Goal: Task Accomplishment & Management: Manage account settings

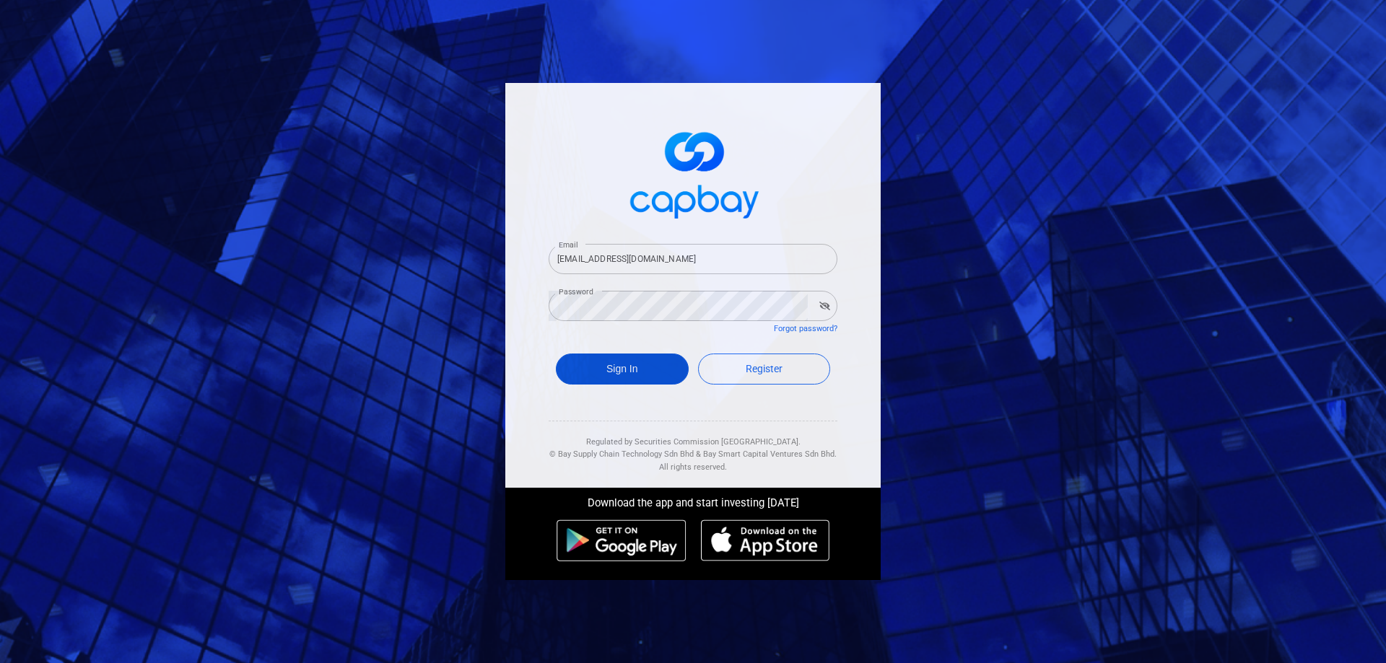
click at [629, 375] on button "Sign In" at bounding box center [622, 369] width 133 height 31
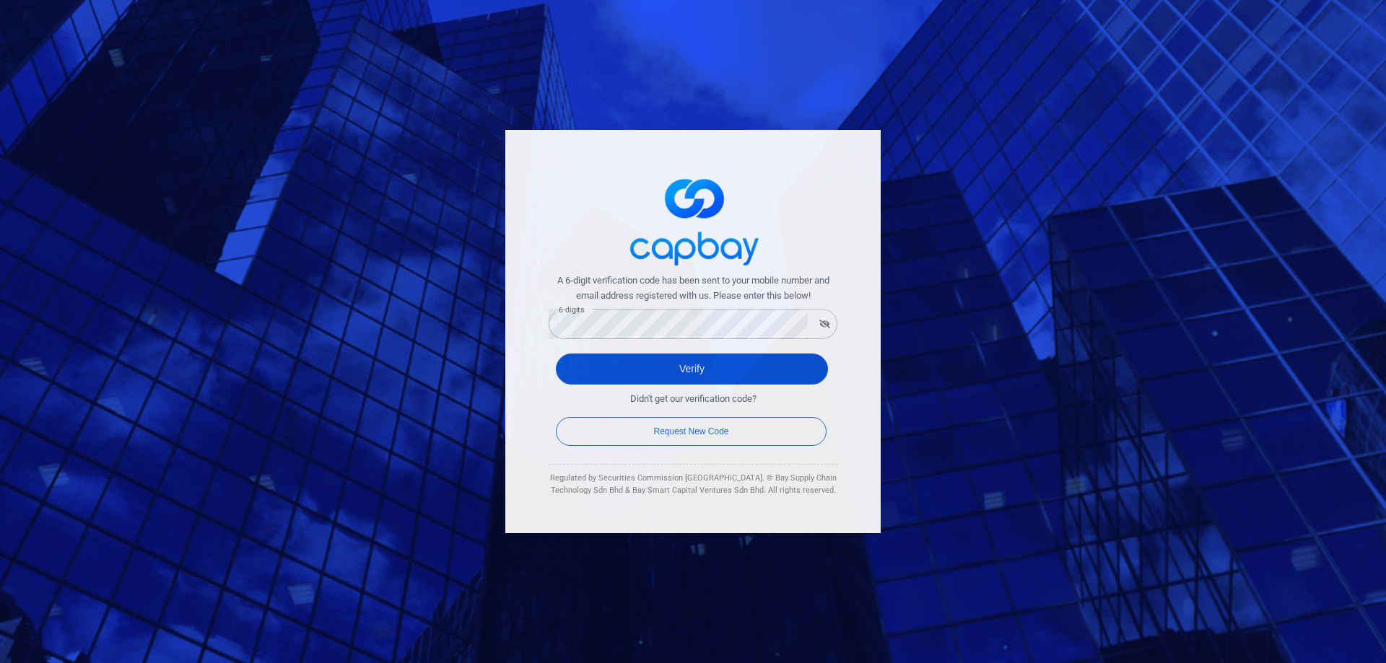
click at [693, 368] on button "Verify" at bounding box center [692, 369] width 272 height 31
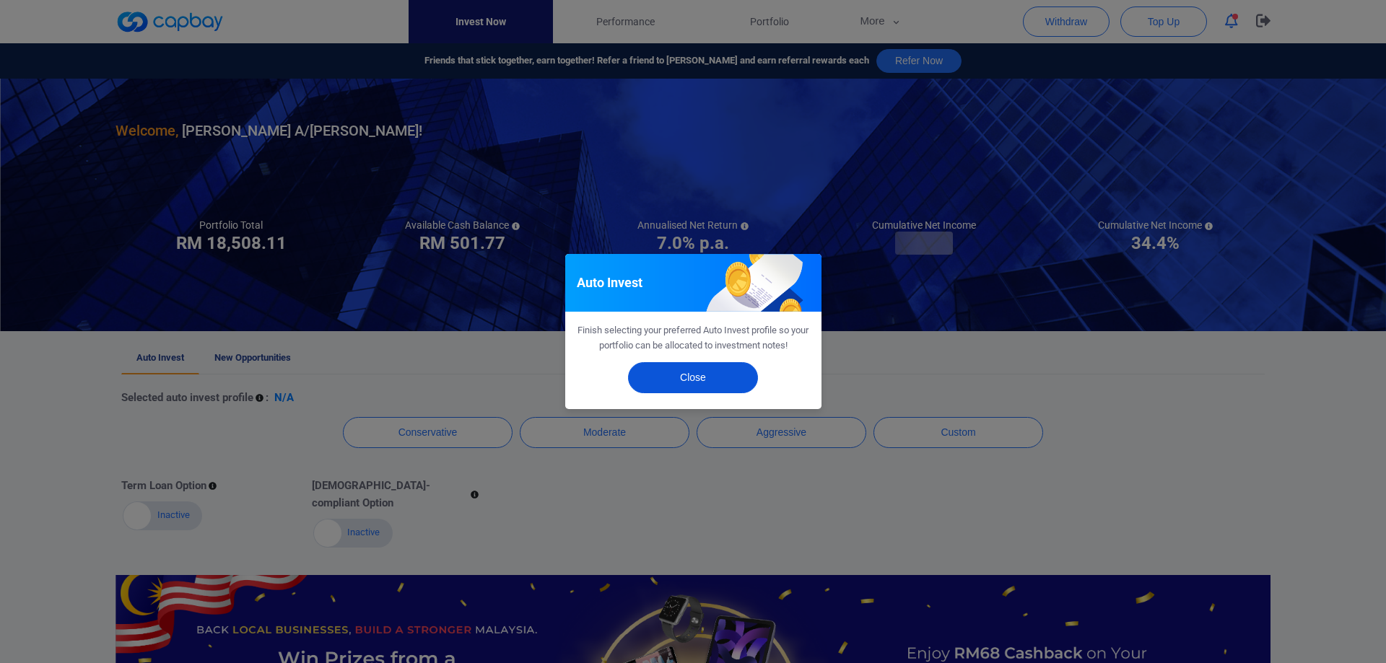
click at [707, 382] on button "Close" at bounding box center [693, 377] width 130 height 31
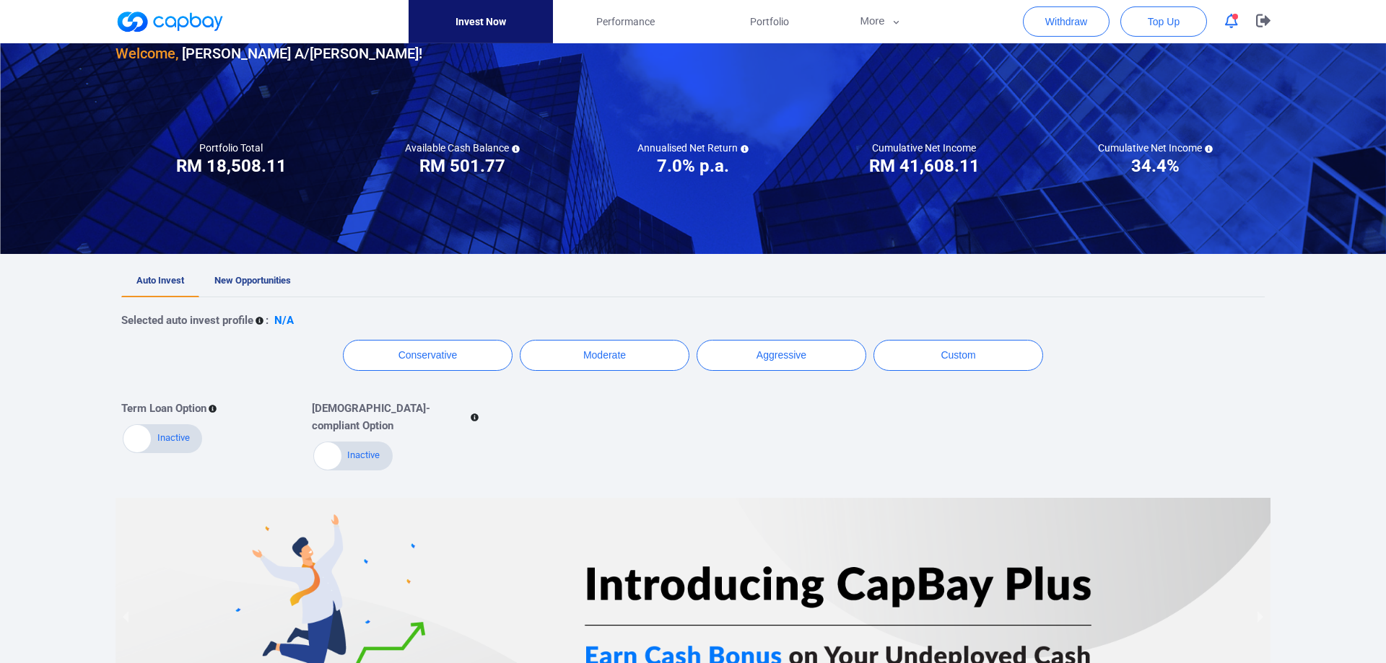
scroll to position [76, 0]
click at [624, 19] on span "Performance" at bounding box center [625, 22] width 58 height 16
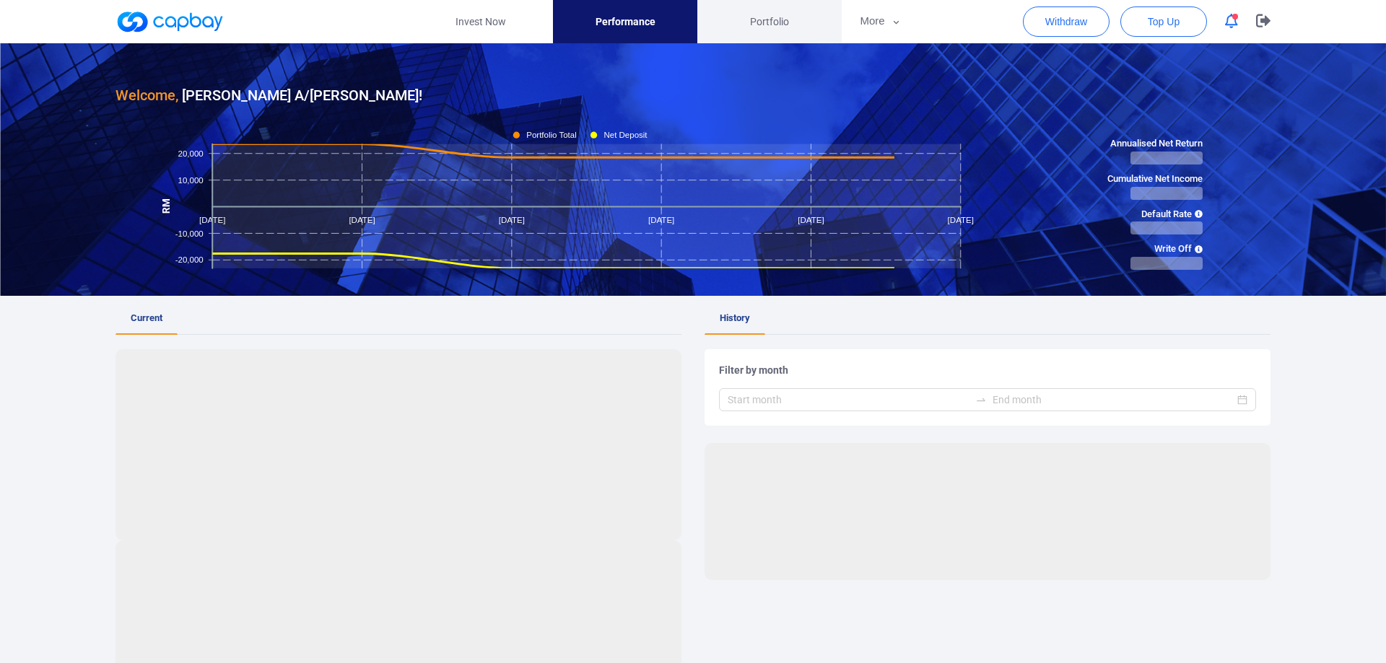
click at [769, 25] on span "Portfolio" at bounding box center [769, 22] width 39 height 16
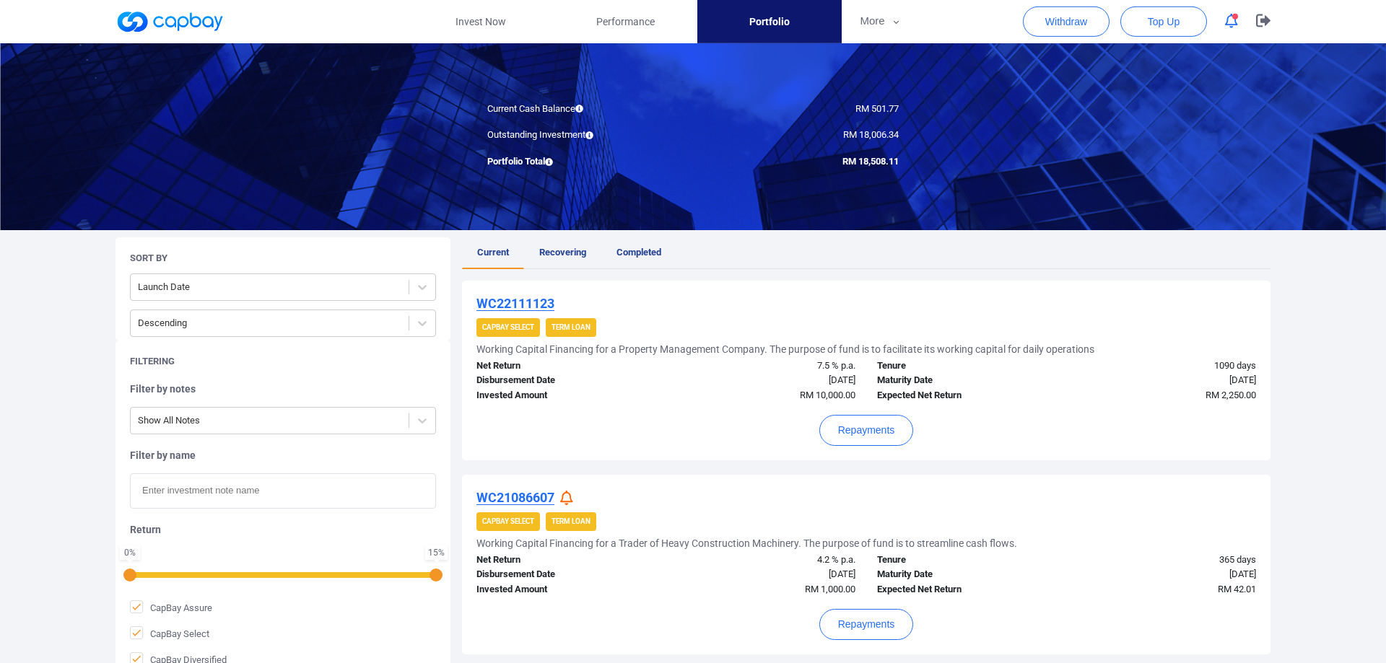
scroll to position [115, 0]
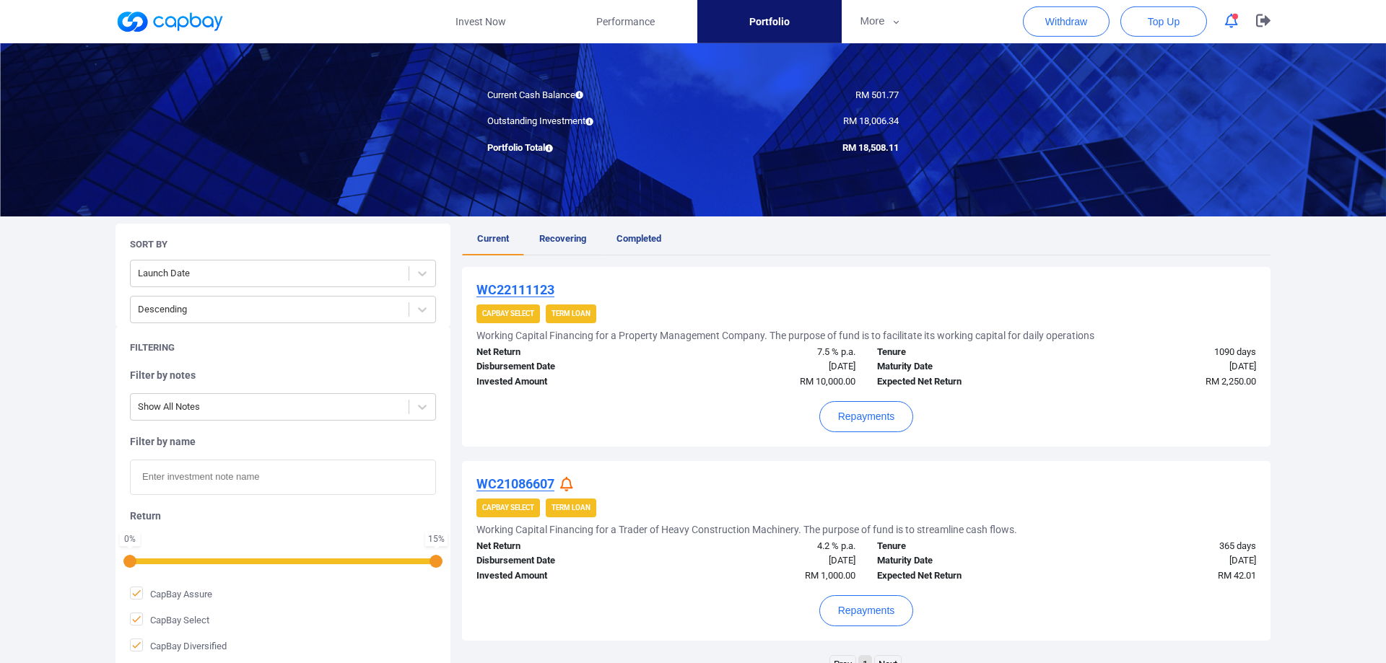
click at [580, 237] on span "Recovering" at bounding box center [562, 238] width 47 height 11
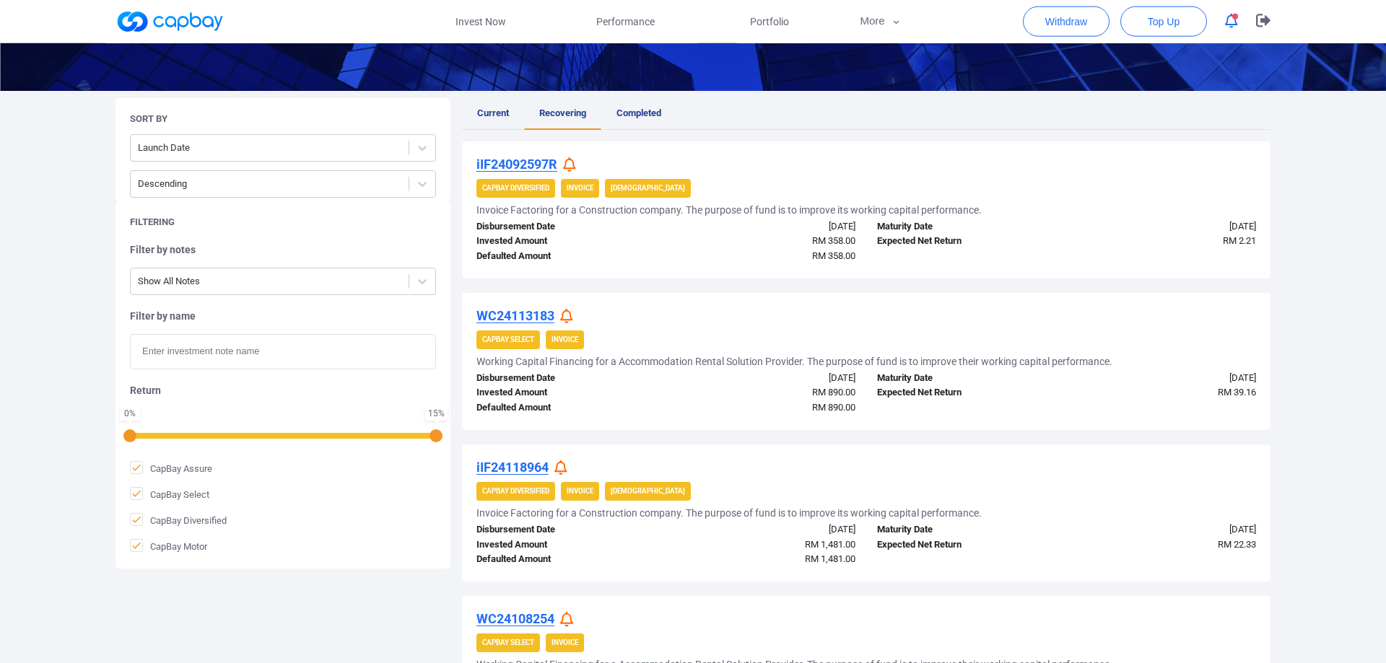
scroll to position [198, 0]
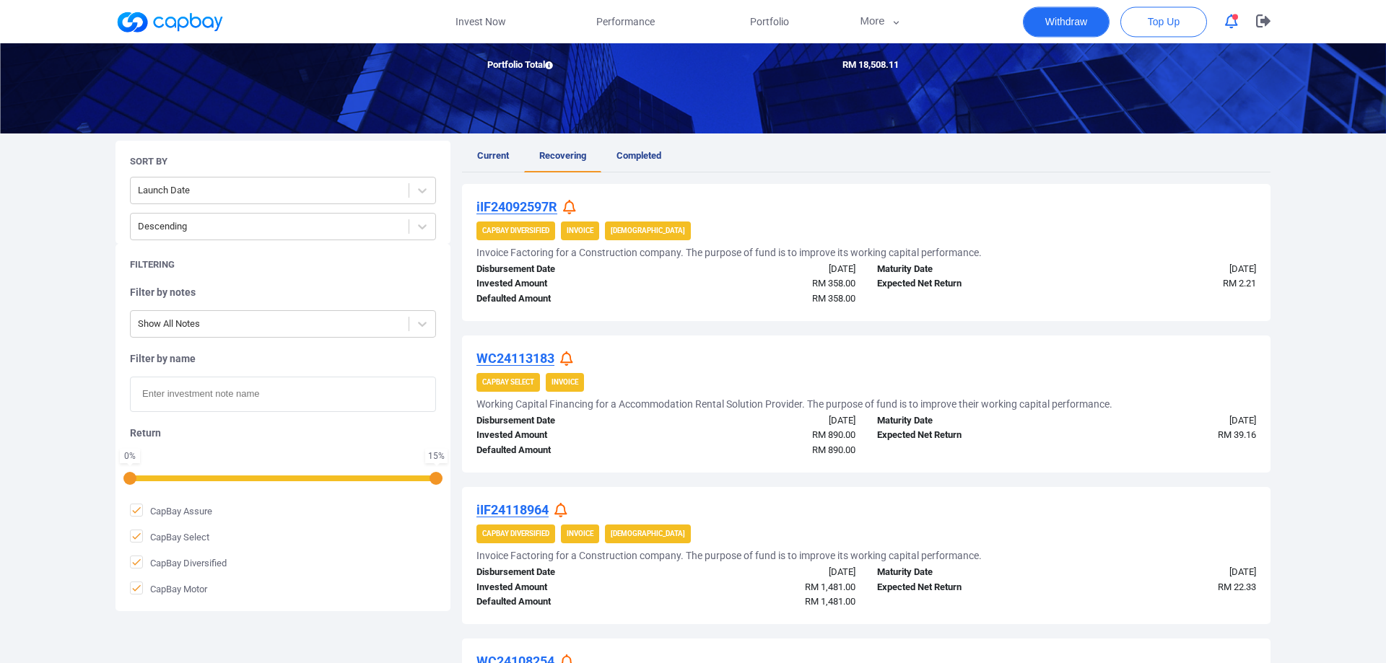
click at [1067, 24] on button "Withdraw" at bounding box center [1066, 21] width 87 height 30
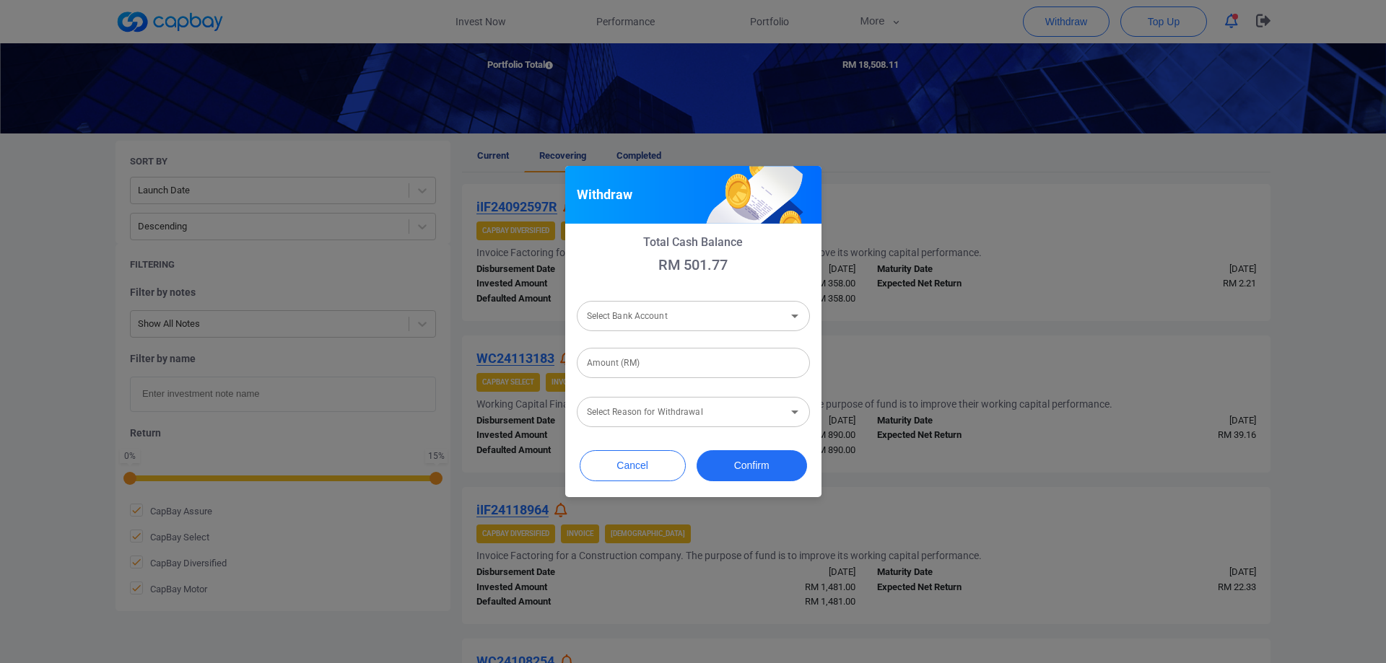
click at [795, 323] on icon "Open" at bounding box center [794, 315] width 17 height 17
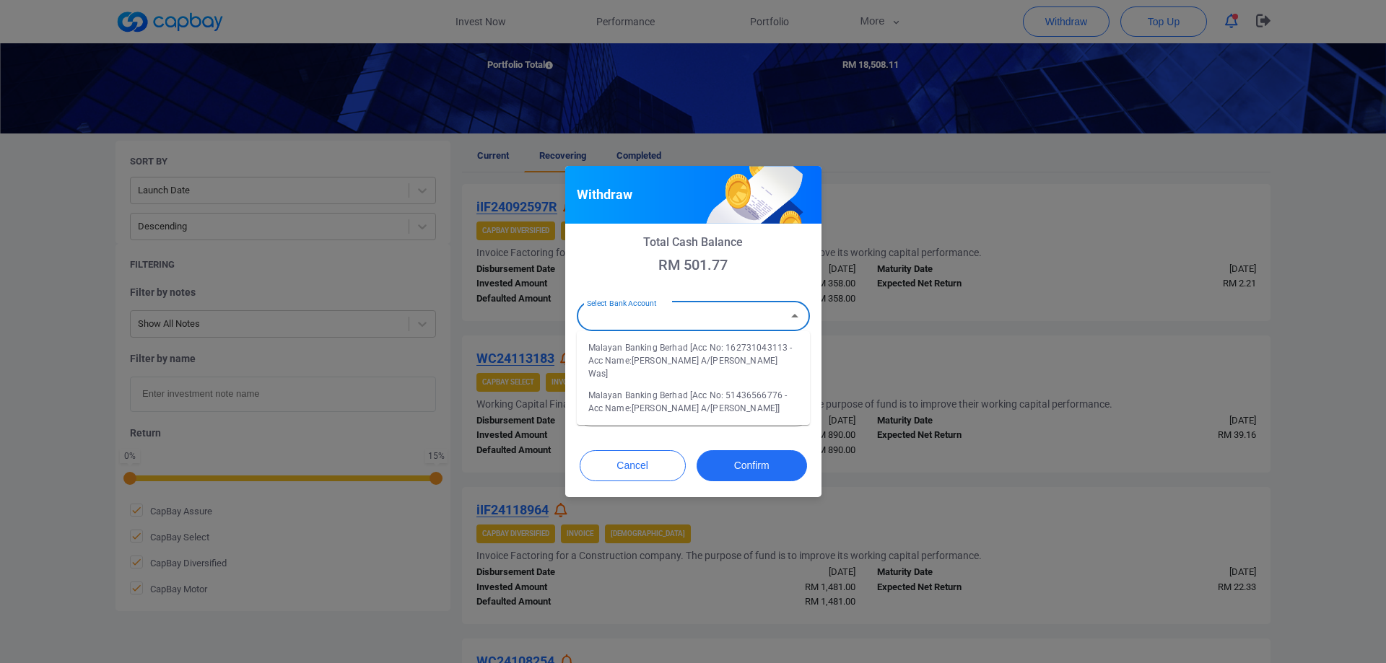
click at [779, 361] on li "Malayan Banking Berhad [Acc No: 162731043113 - Acc Name:Jayant Kumar A/L Vrajla…" at bounding box center [693, 361] width 233 height 48
type input "Malayan Banking Berhad [Acc No: 162731043113 - Acc Name:Jayant Kumar A/L Vrajla…"
click at [721, 367] on input "Amount (RM)" at bounding box center [693, 363] width 233 height 30
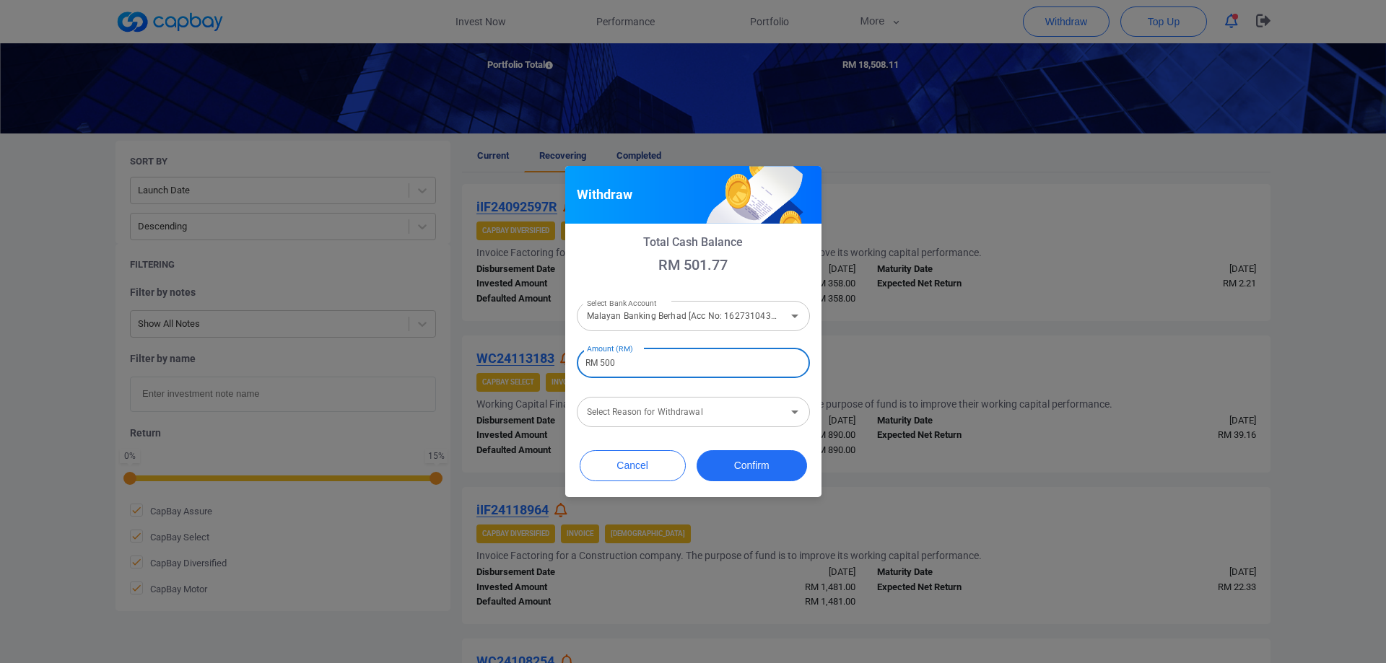
click at [797, 414] on icon "Open" at bounding box center [794, 411] width 17 height 17
type input "RM 500"
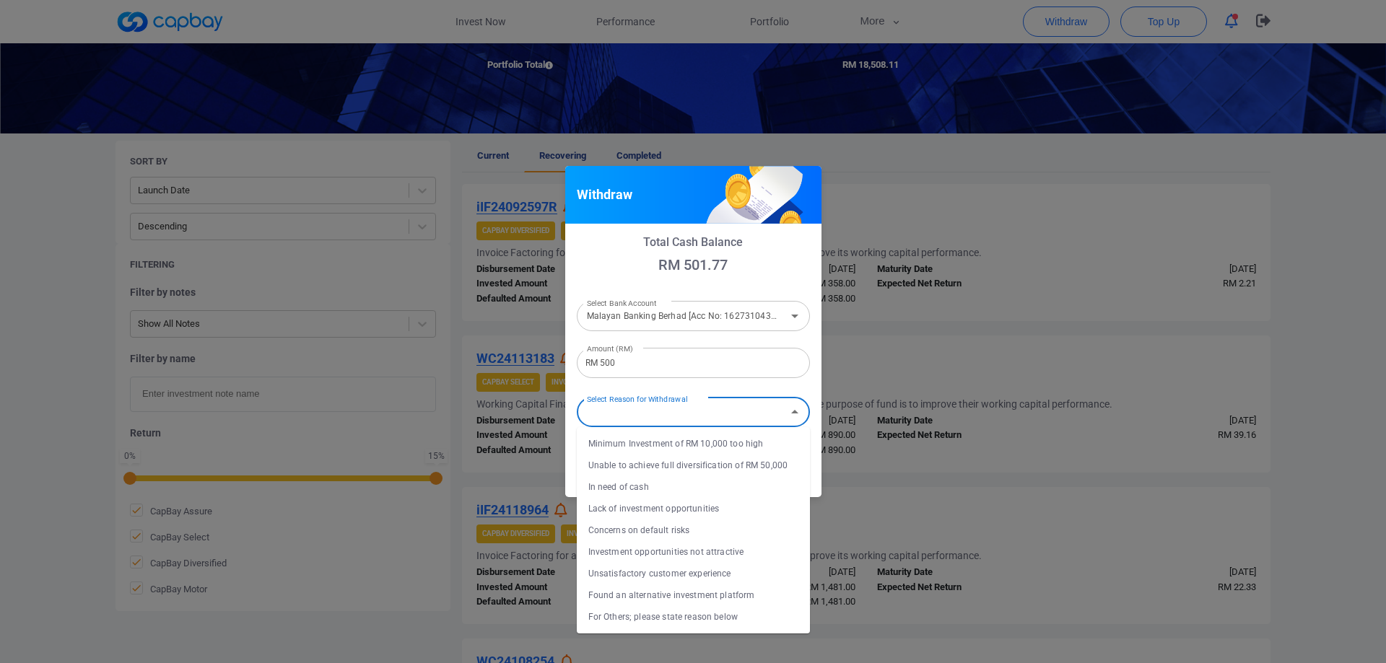
click at [766, 521] on li "Concerns on default risks" at bounding box center [693, 531] width 233 height 22
type input "Concerns on default risks"
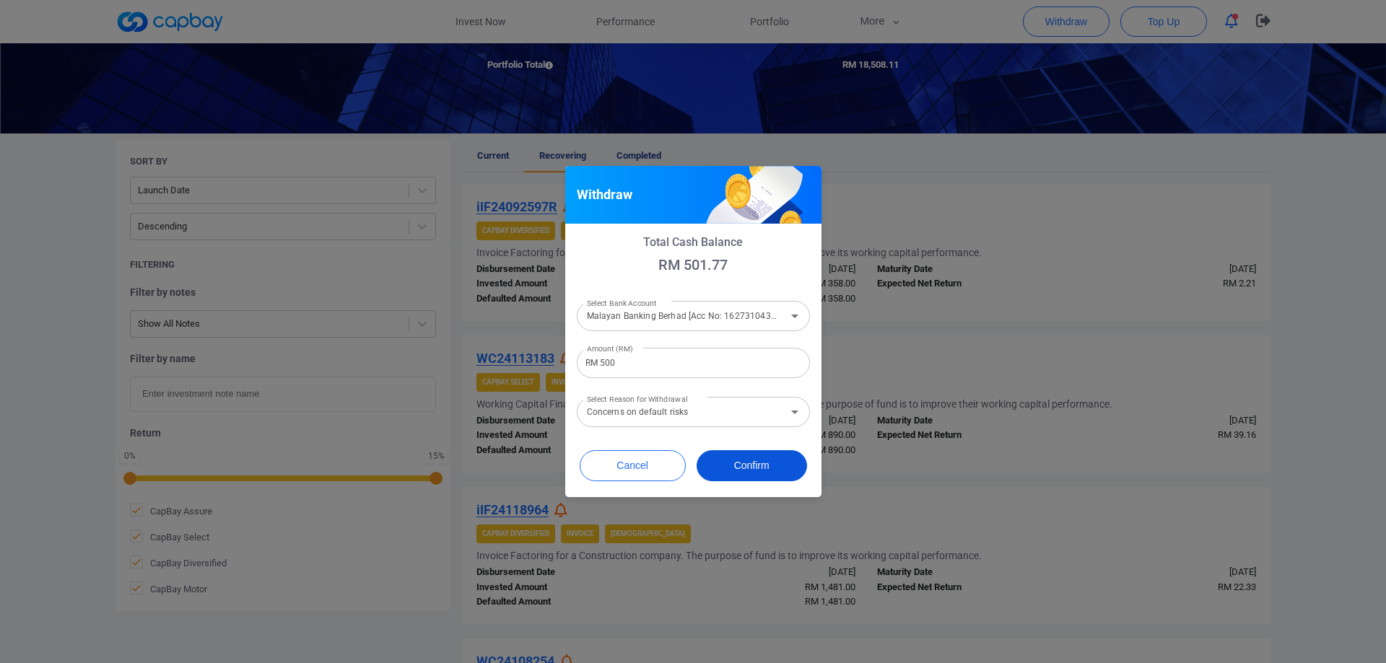
click at [749, 474] on button "Confirm" at bounding box center [751, 465] width 110 height 31
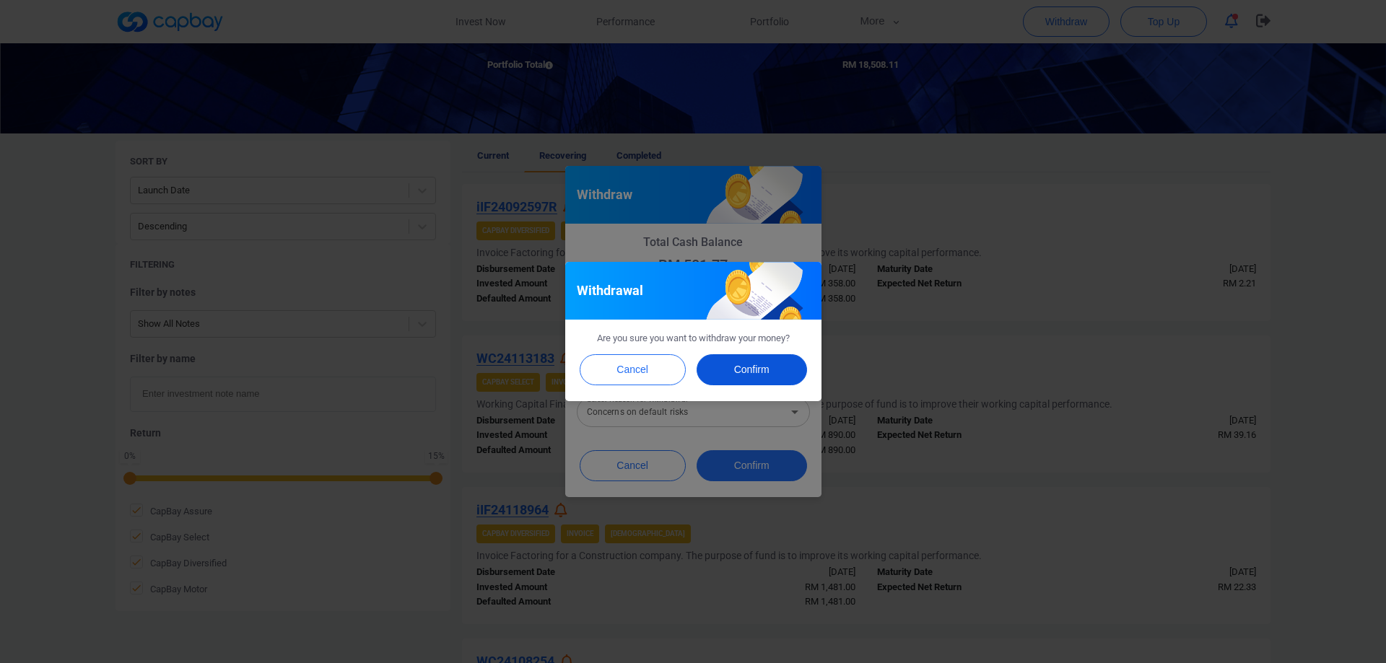
click at [761, 377] on button "Confirm" at bounding box center [751, 369] width 110 height 31
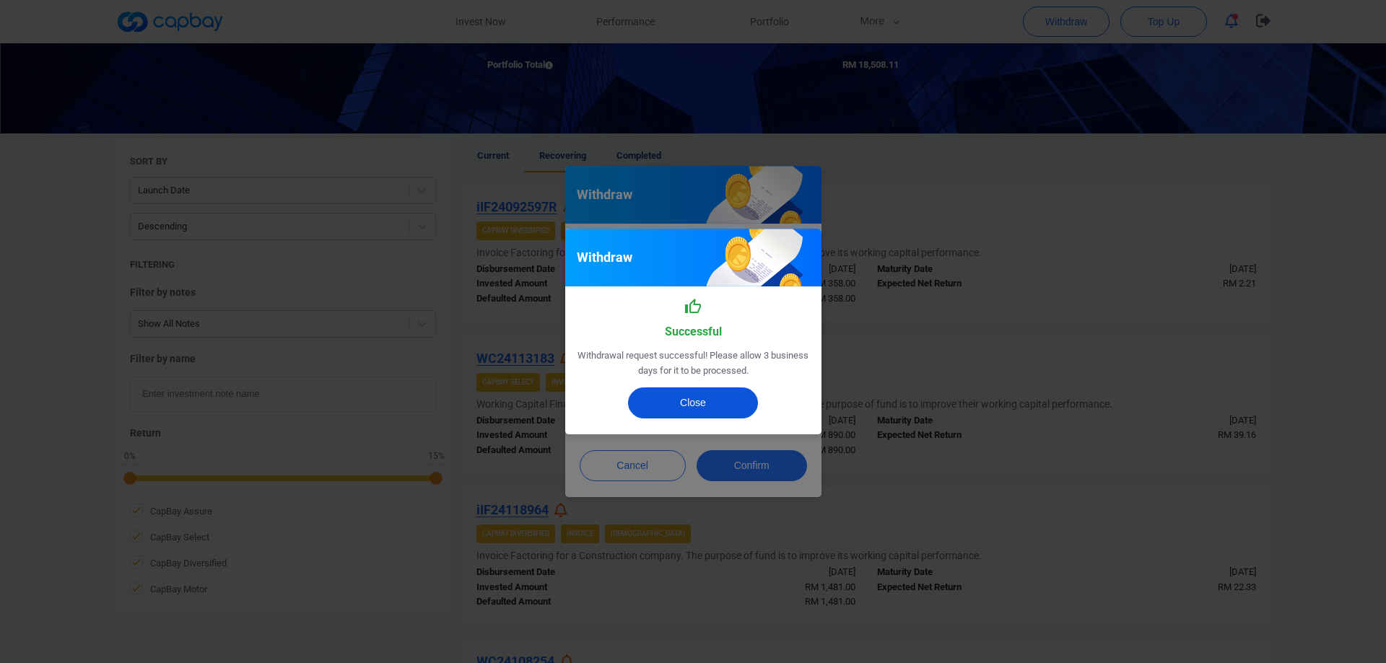
click at [725, 404] on button "Close" at bounding box center [693, 403] width 130 height 31
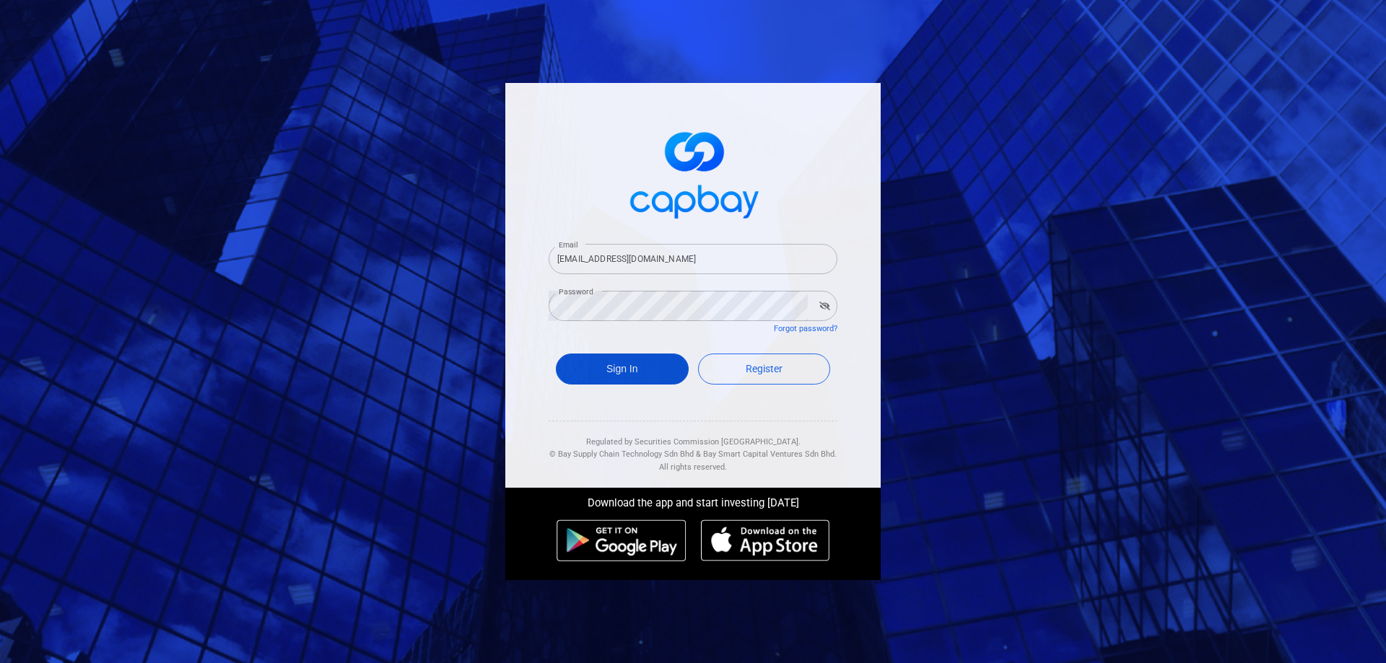
click at [648, 370] on button "Sign In" at bounding box center [622, 369] width 133 height 31
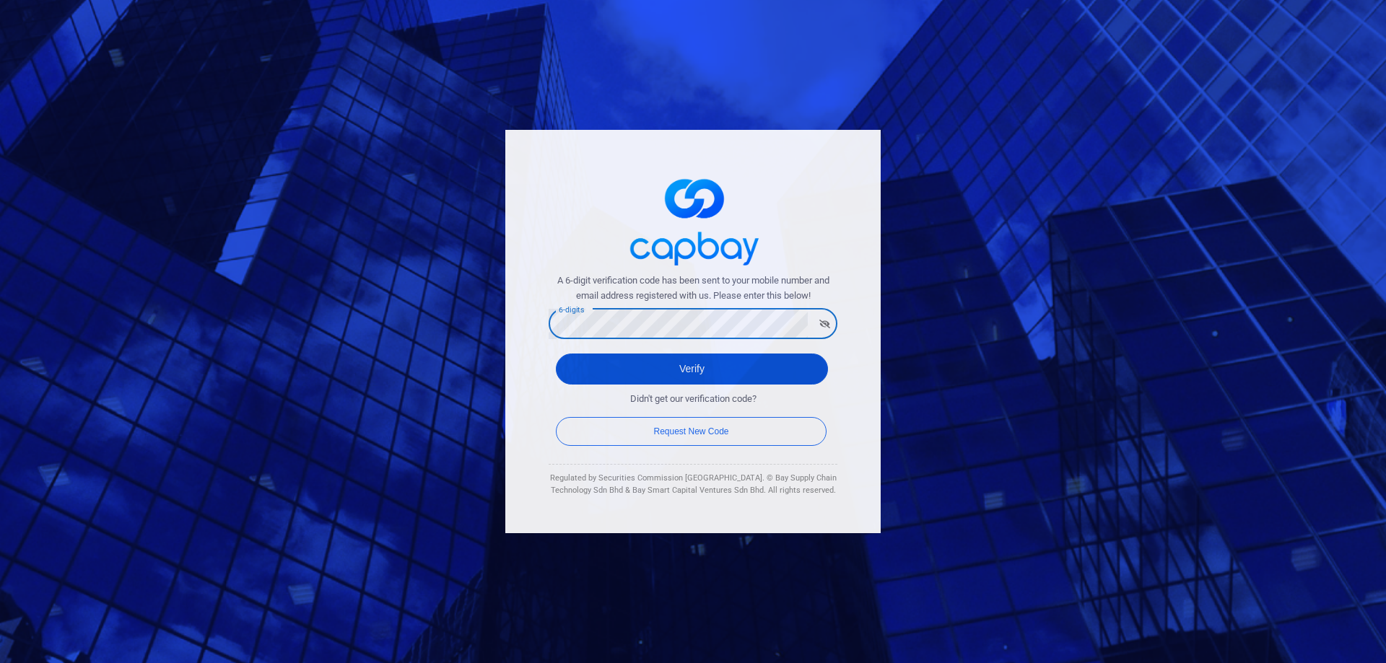
click at [694, 375] on button "Verify" at bounding box center [692, 369] width 272 height 31
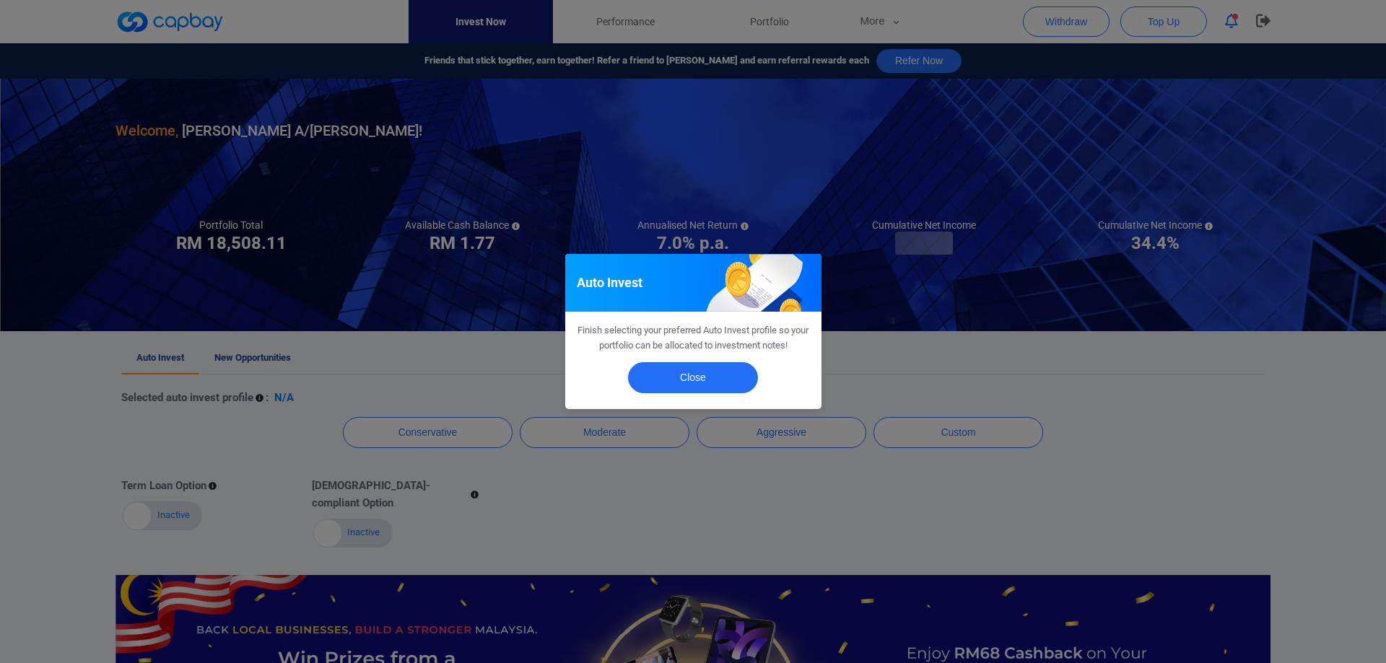
click at [891, 24] on div "Auto Invest Finish selecting your preferred Auto Invest profile so your portfol…" at bounding box center [693, 331] width 1386 height 663
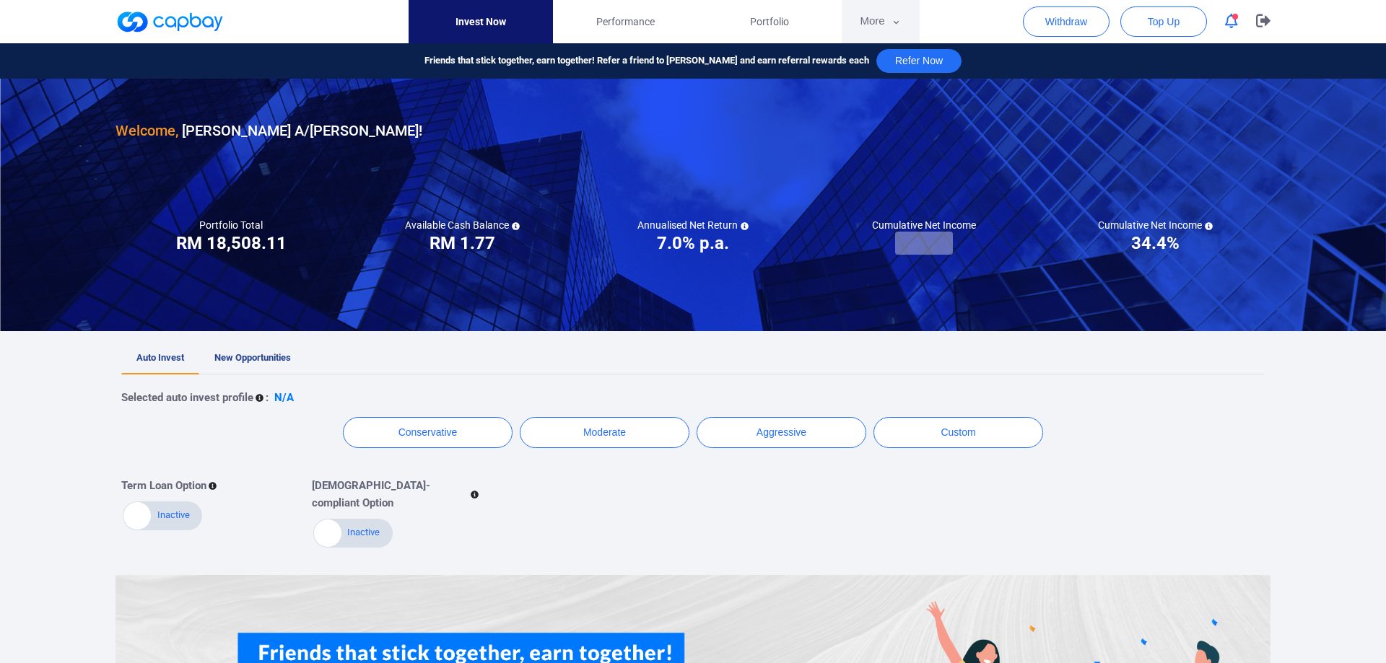
click at [879, 25] on button "More" at bounding box center [879, 21] width 77 height 43
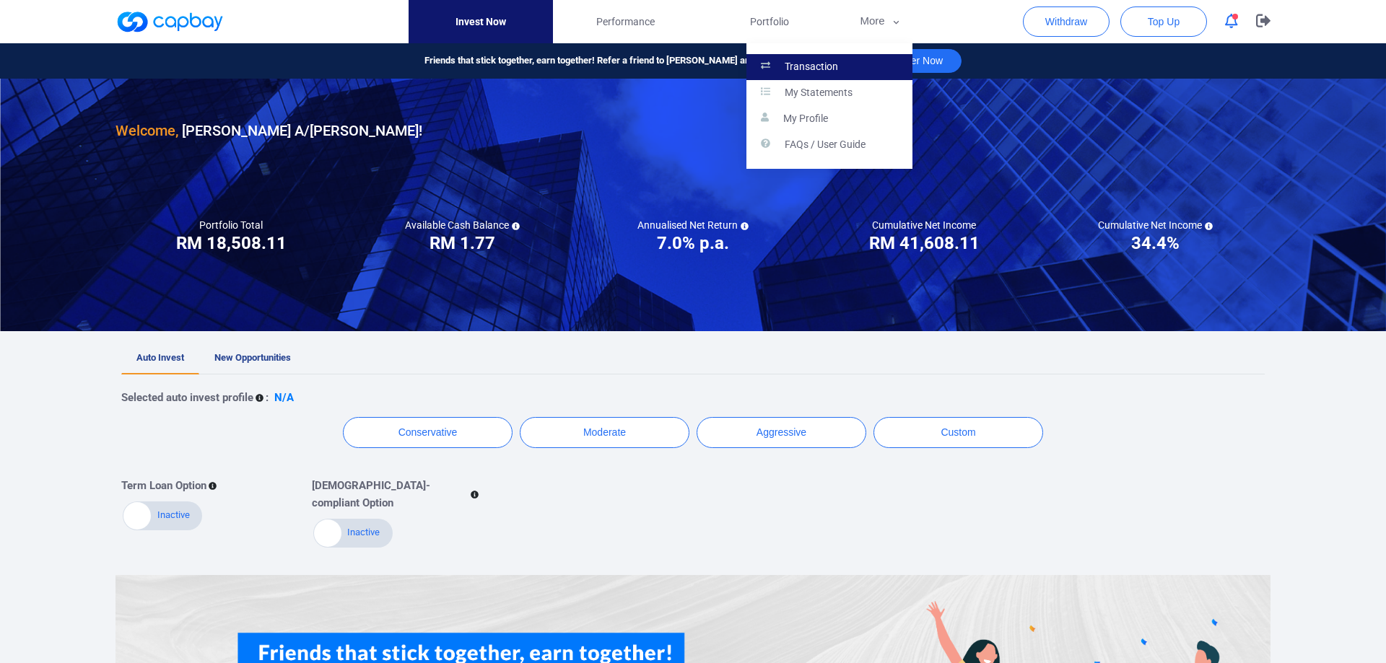
click at [863, 64] on link "Transaction" at bounding box center [829, 67] width 166 height 26
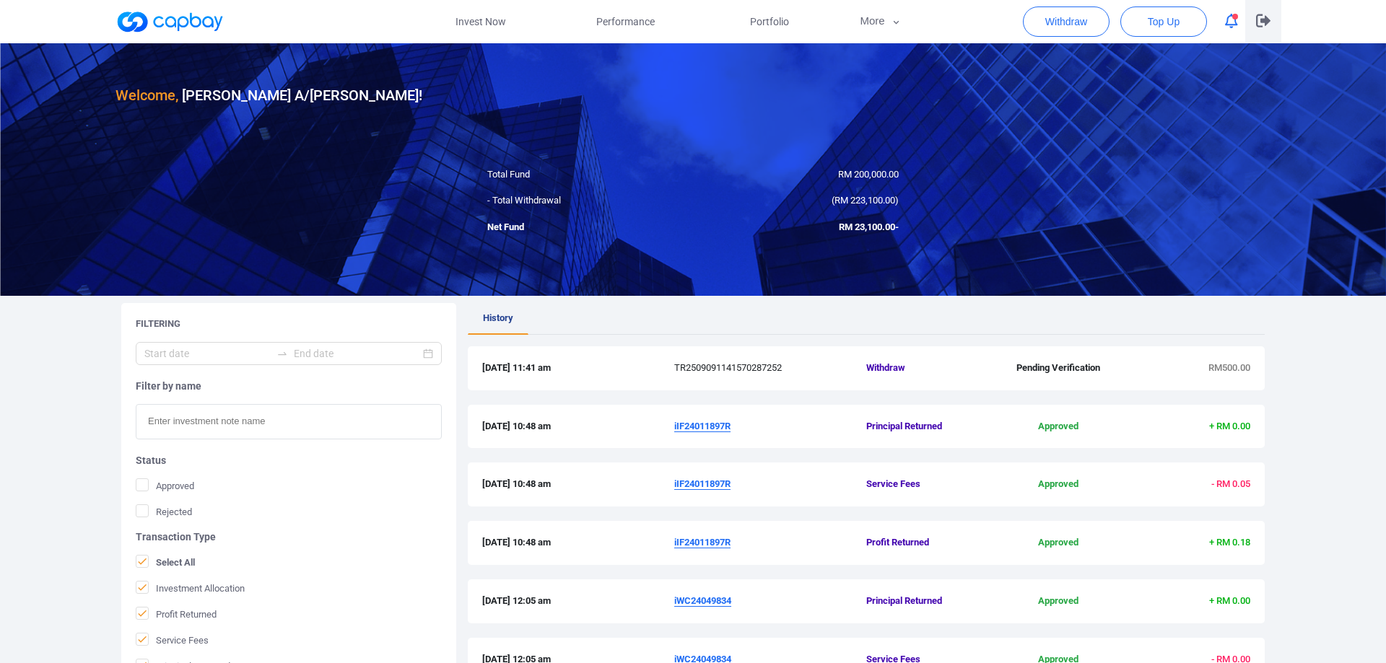
click at [1264, 17] on icon "button" at bounding box center [1263, 21] width 14 height 14
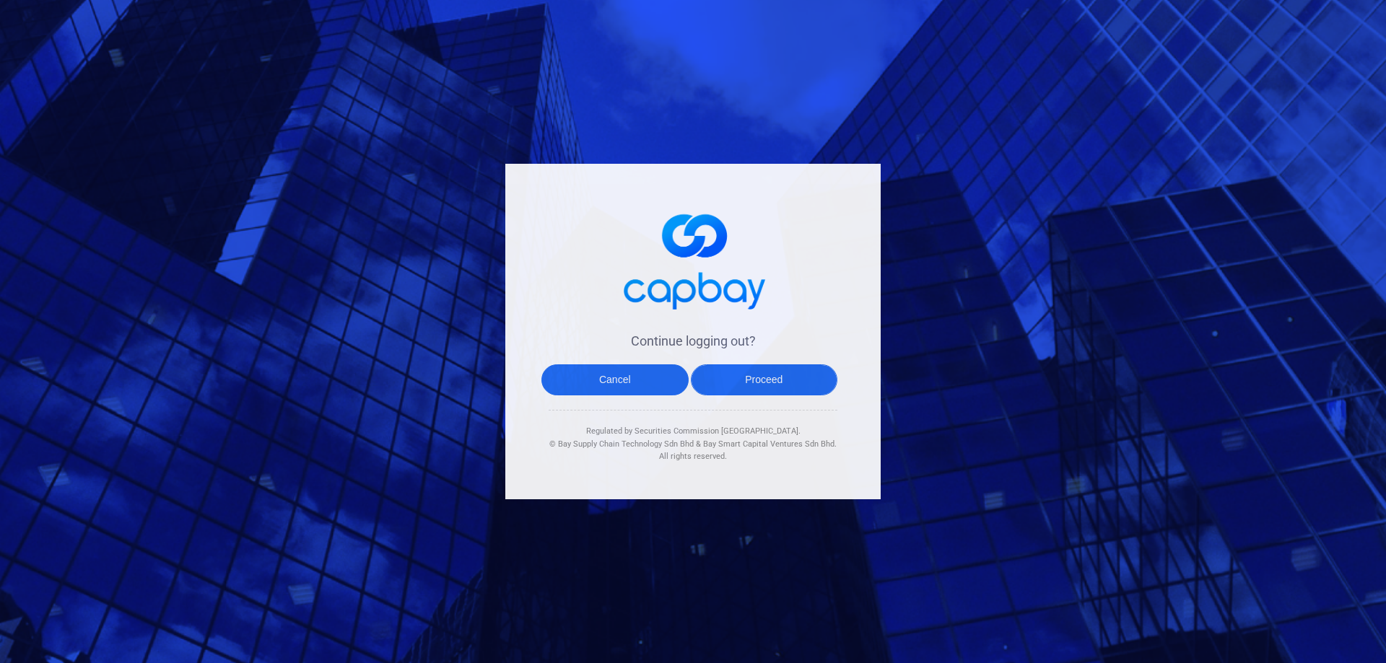
click at [752, 390] on button "Proceed" at bounding box center [764, 379] width 147 height 31
